Goal: Find specific page/section

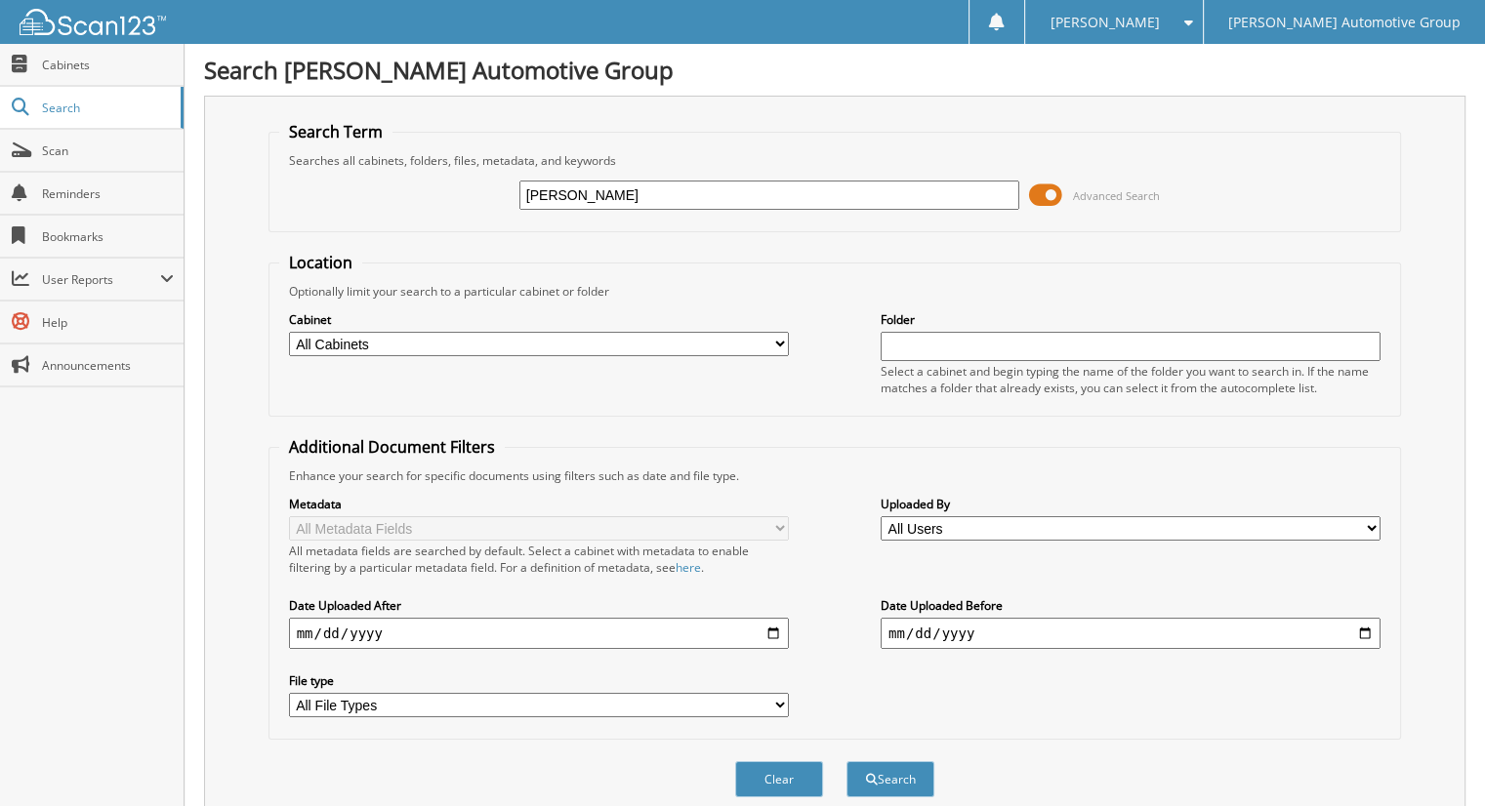
type input "[PERSON_NAME]"
click at [846, 761] on button "Search" at bounding box center [890, 779] width 88 height 36
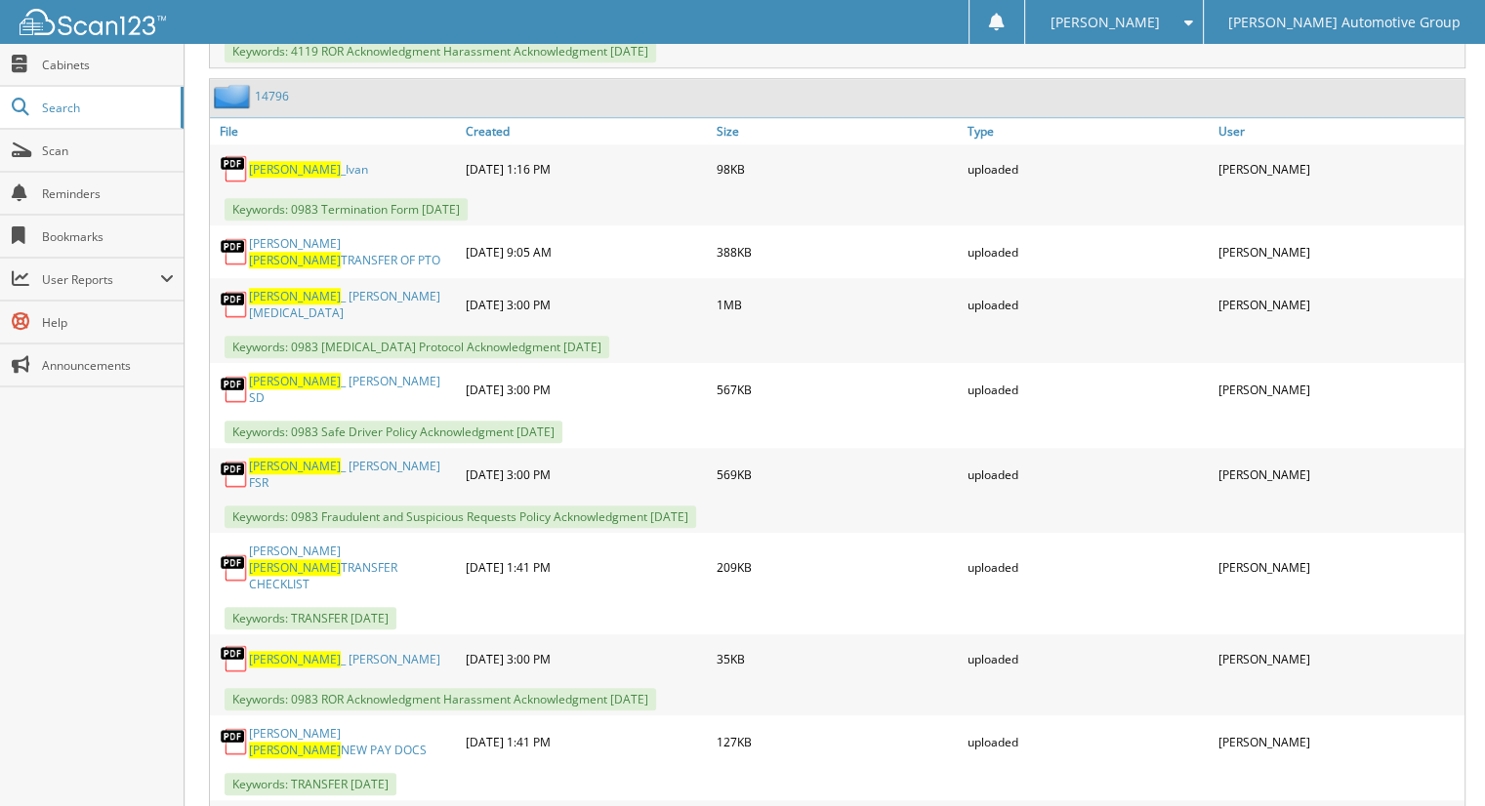
scroll to position [1472, 0]
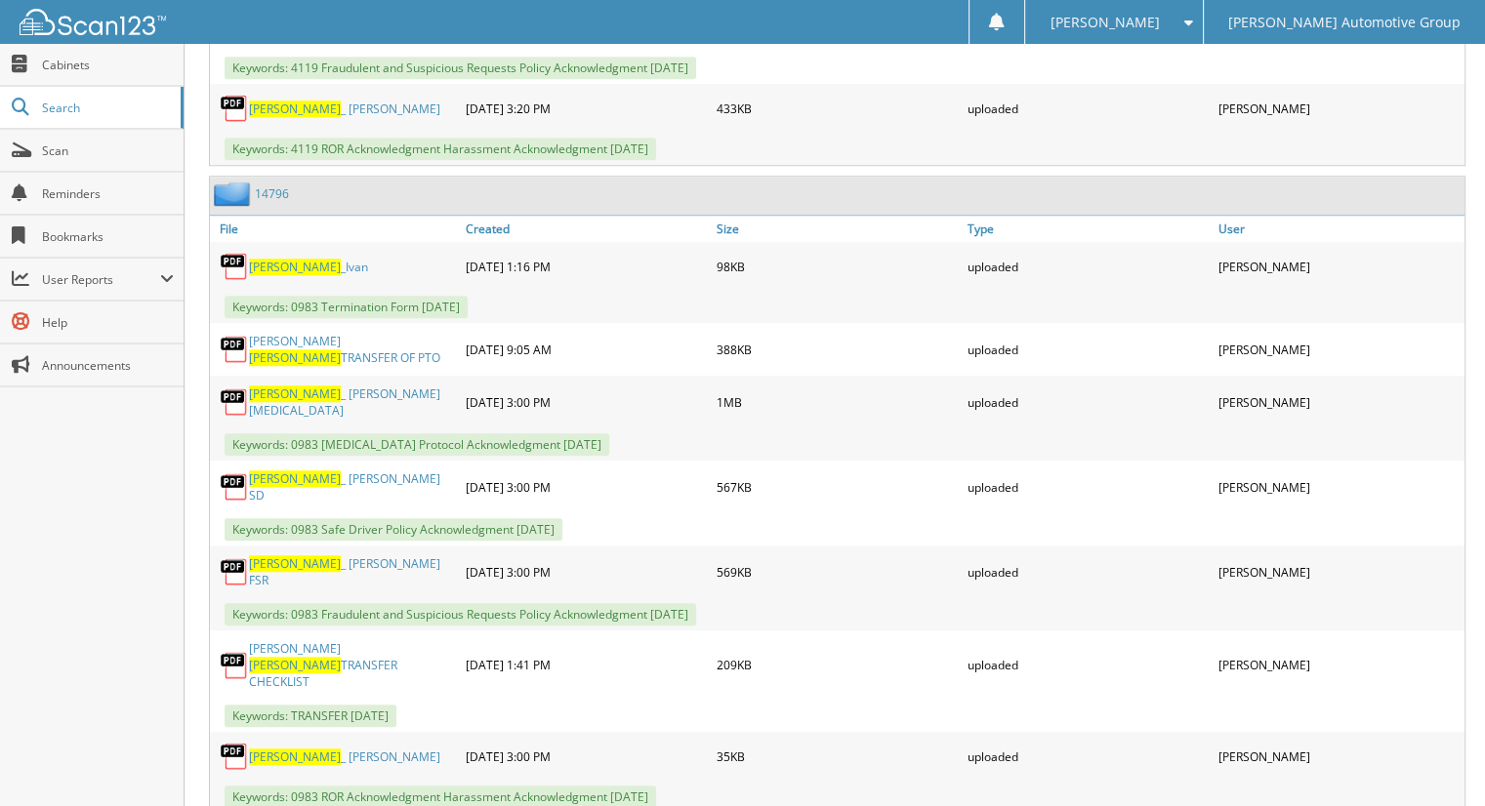
click at [269, 185] on link "14796" at bounding box center [272, 193] width 34 height 17
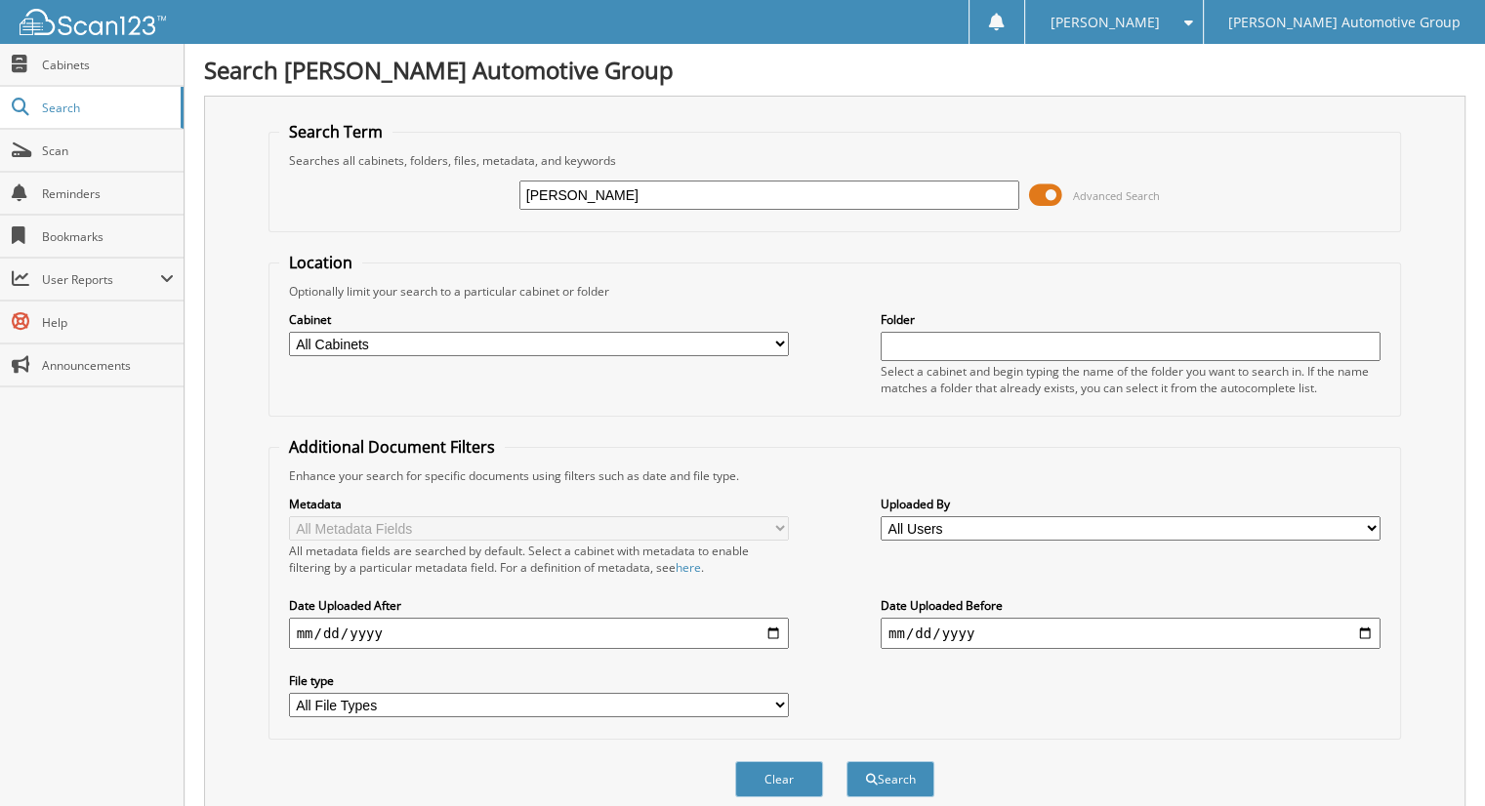
click at [1159, 17] on span "[PERSON_NAME]" at bounding box center [1103, 23] width 109 height 12
click at [1202, 55] on link "Settings" at bounding box center [1113, 61] width 177 height 34
